Goal: Task Accomplishment & Management: Use online tool/utility

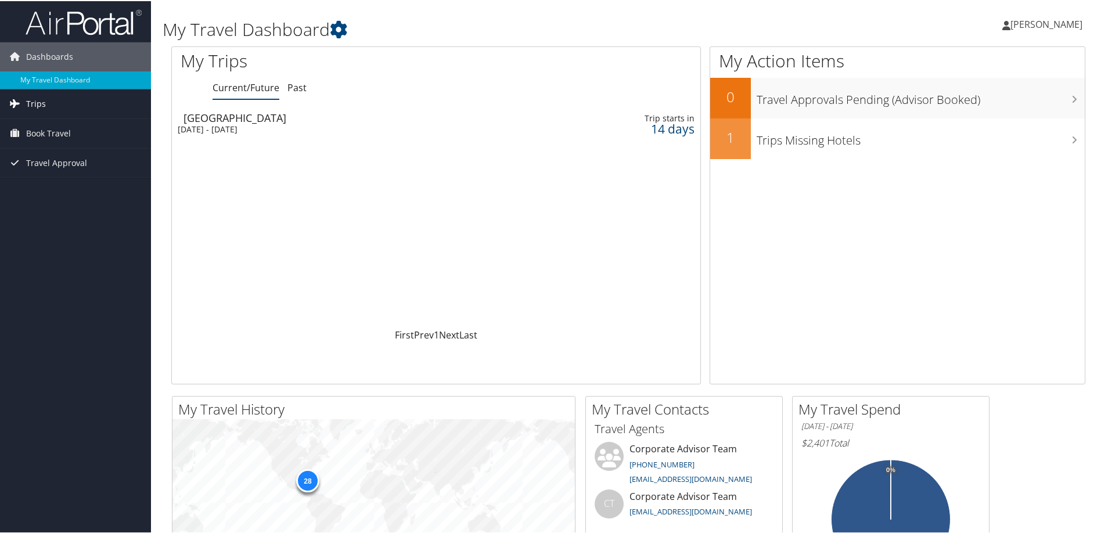
click at [48, 99] on link "Trips" at bounding box center [75, 102] width 151 height 29
click at [45, 181] on span "Book Travel" at bounding box center [48, 184] width 45 height 29
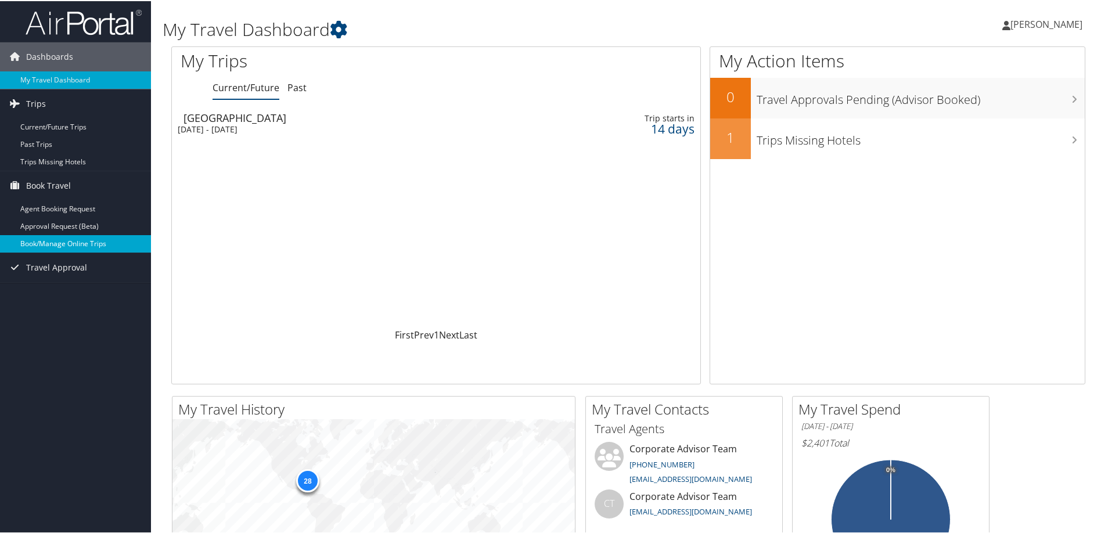
click at [59, 235] on link "Book/Manage Online Trips" at bounding box center [75, 242] width 151 height 17
